Goal: Task Accomplishment & Management: Manage account settings

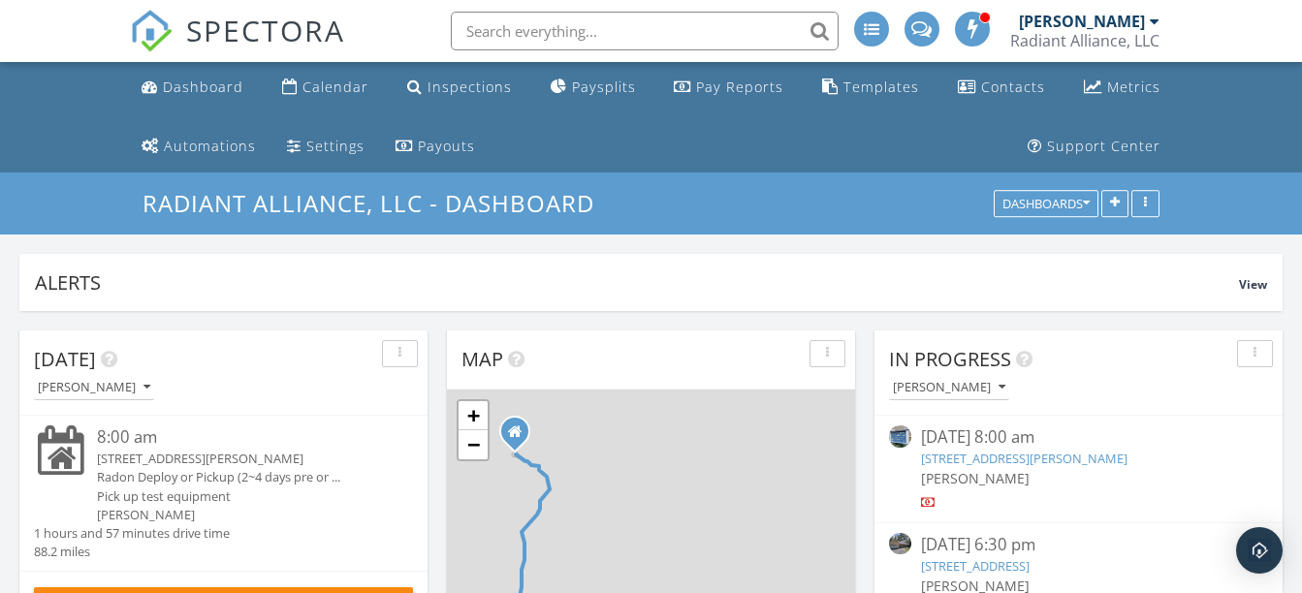
scroll to position [2765, 1332]
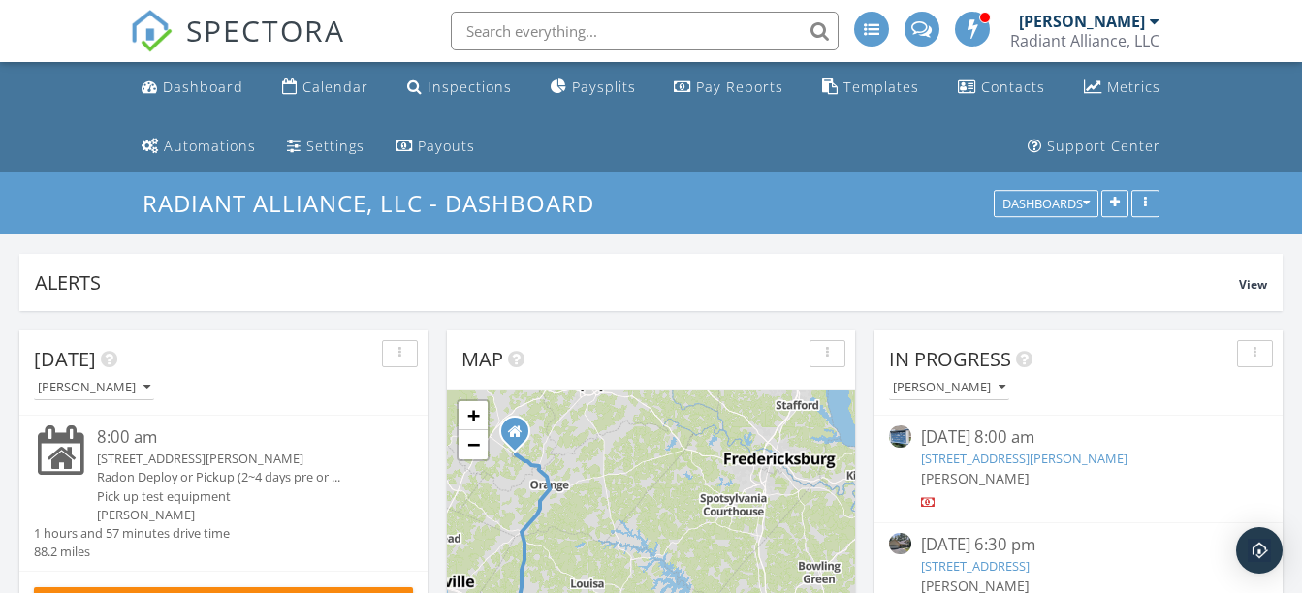
click at [556, 15] on input "text" at bounding box center [645, 31] width 388 height 39
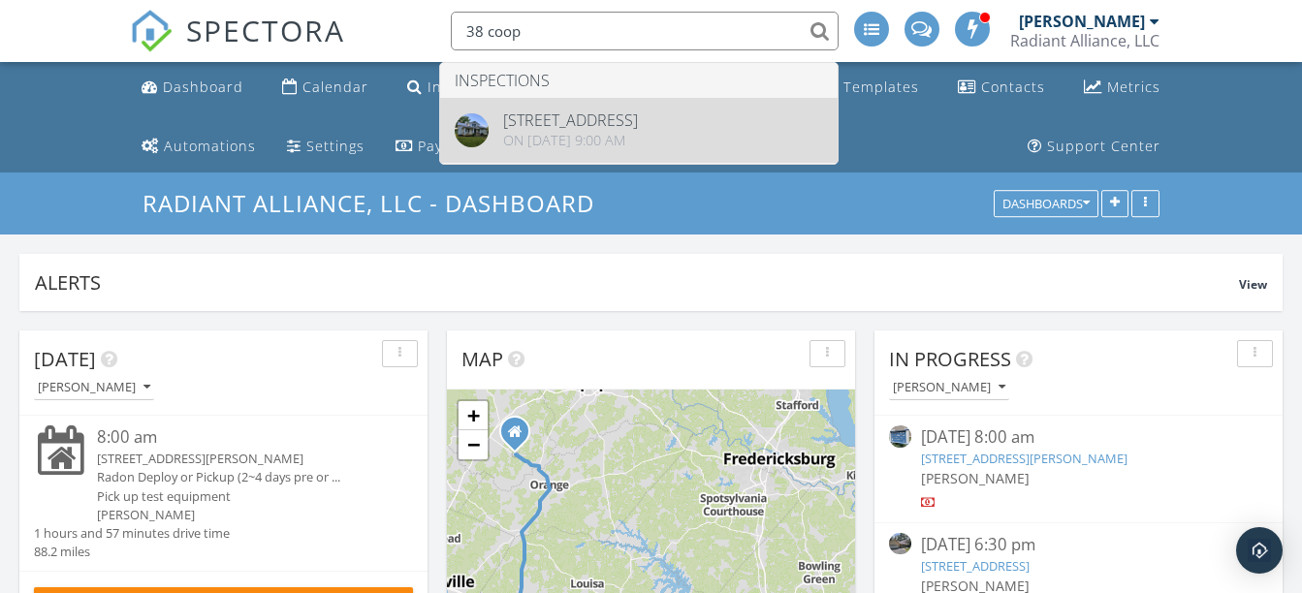
type input "38 coop"
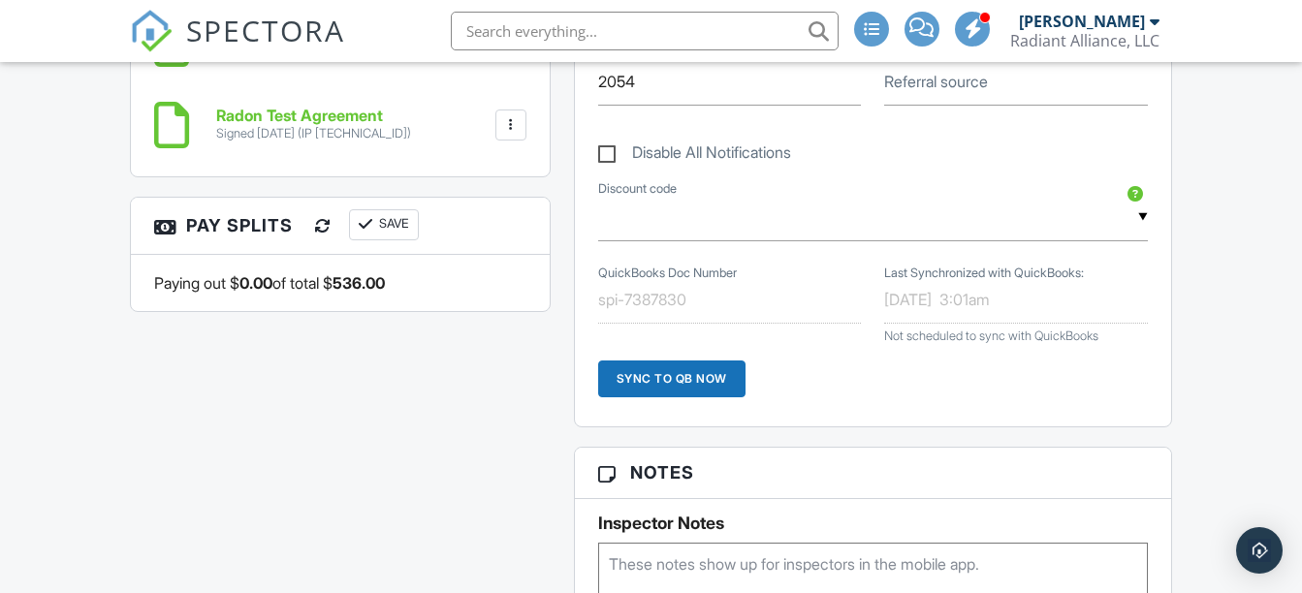
scroll to position [464, 0]
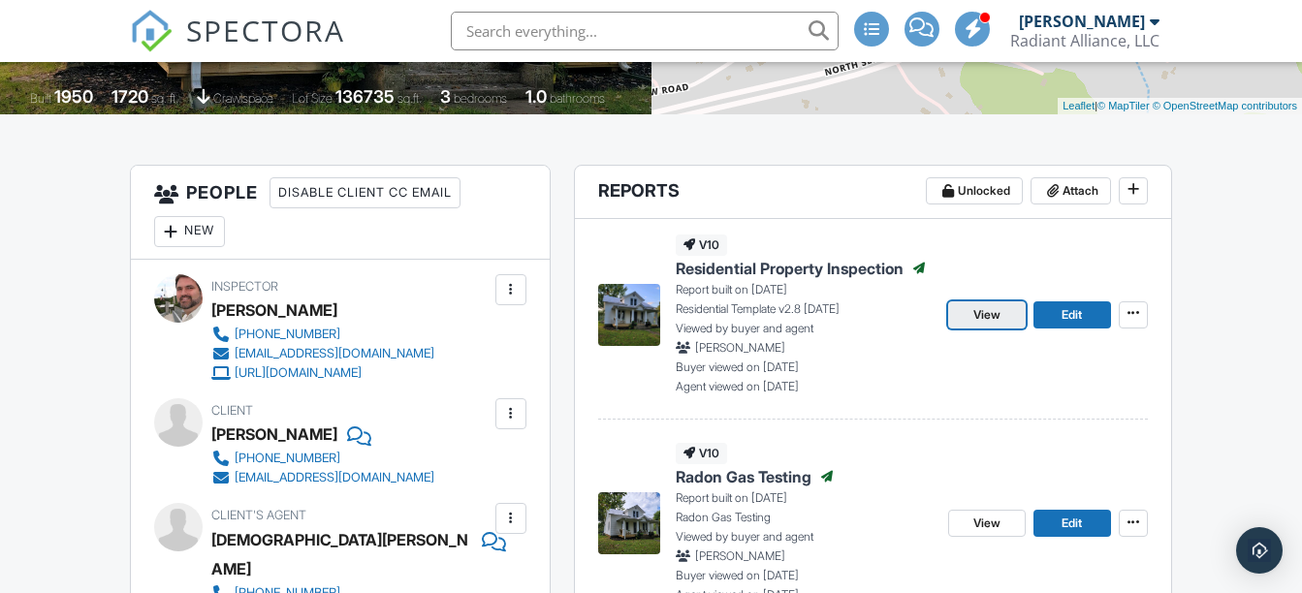
click at [966, 316] on link "View" at bounding box center [987, 315] width 78 height 27
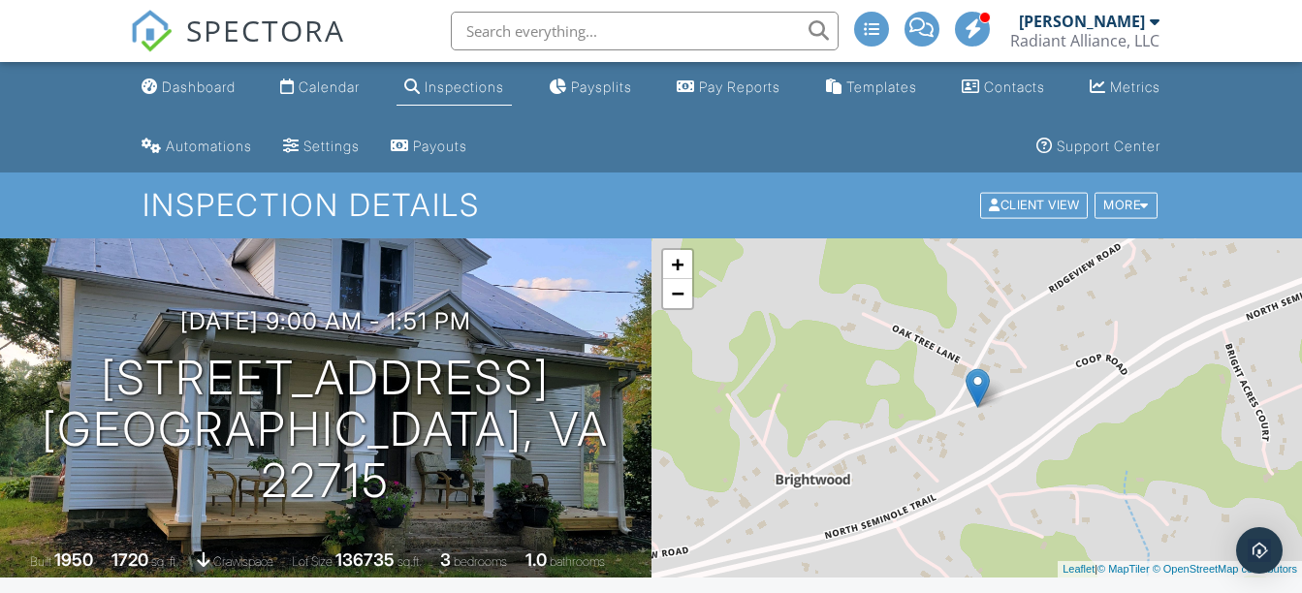
click at [1105, 34] on div "Radiant Alliance, LLC" at bounding box center [1084, 40] width 149 height 19
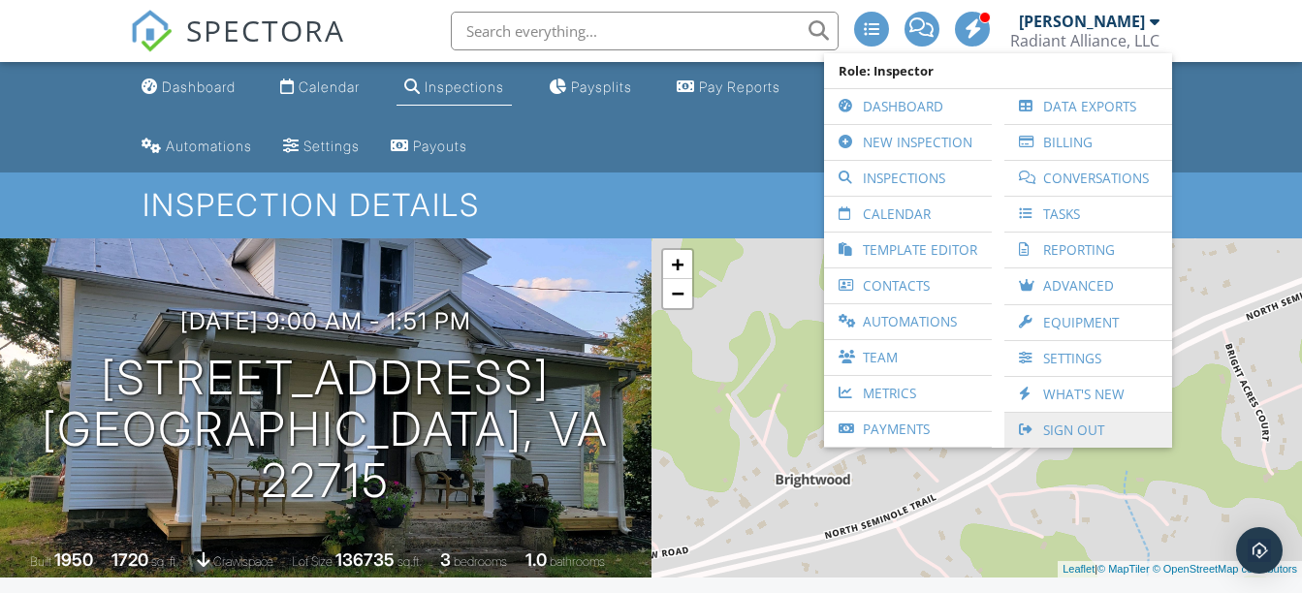
click at [1070, 430] on link "Sign Out" at bounding box center [1088, 430] width 148 height 35
